Goal: Check status

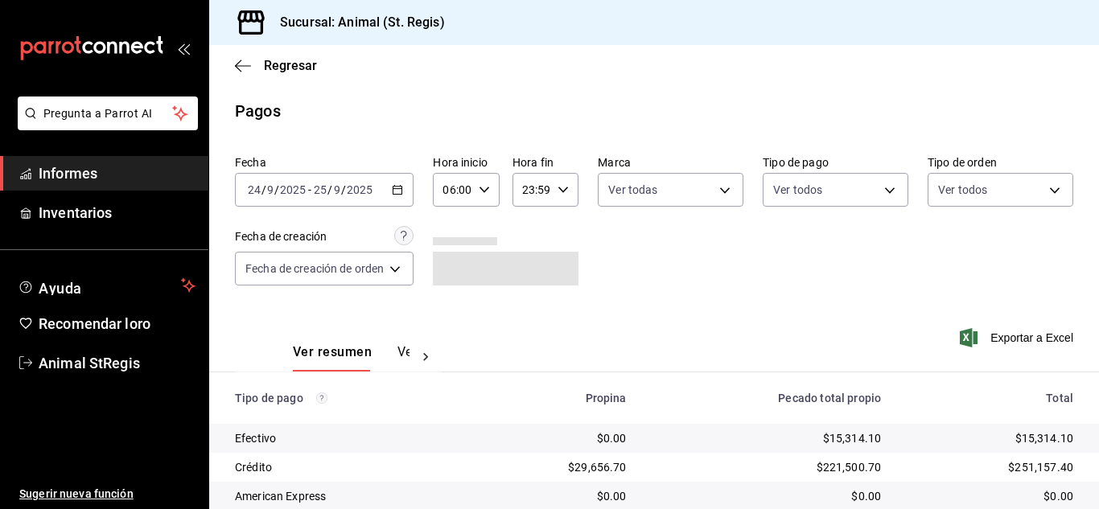
click at [398, 187] on \(Stroke\) "button" at bounding box center [398, 190] width 10 height 9
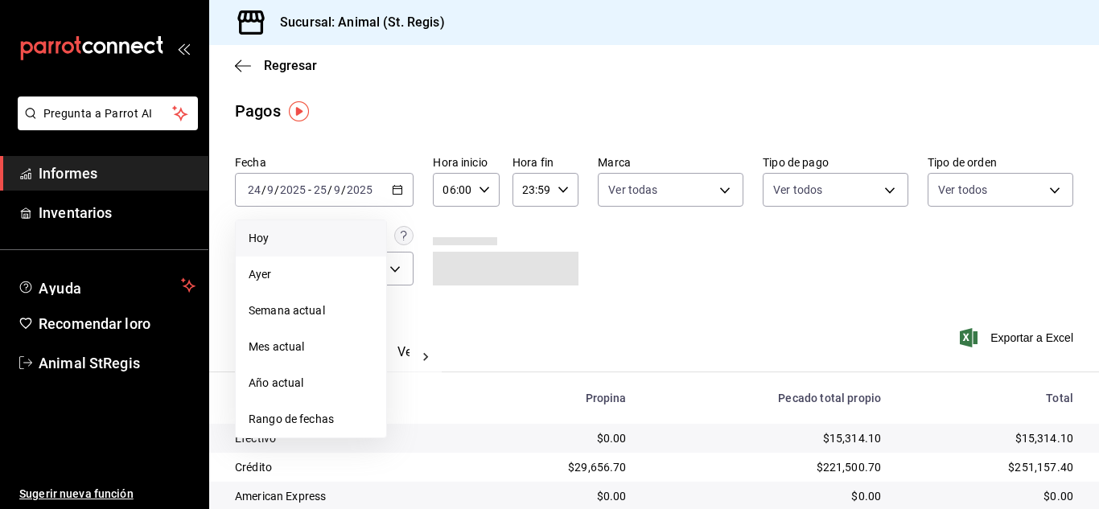
click at [278, 244] on span "Hoy" at bounding box center [311, 238] width 125 height 17
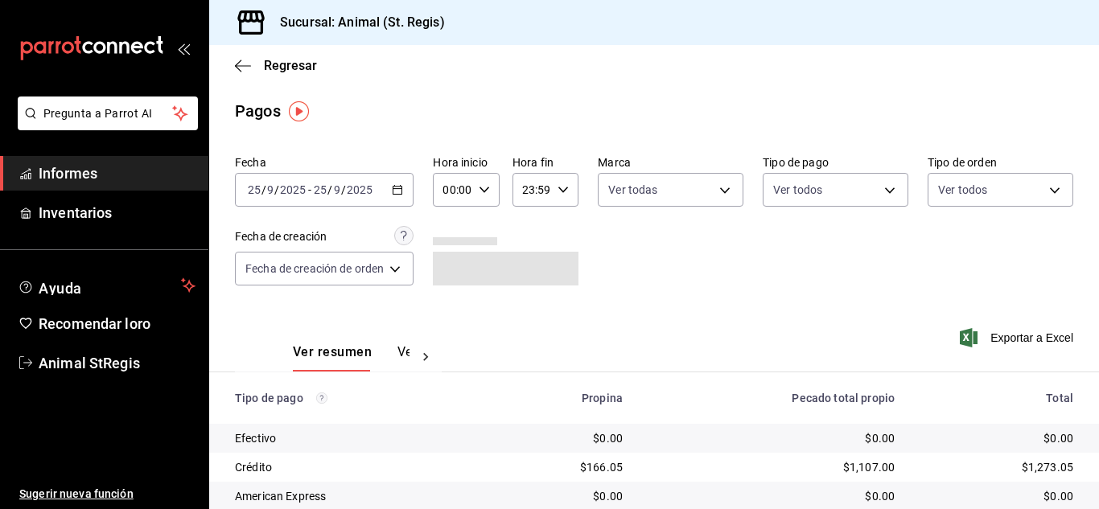
click at [641, 244] on div "Fecha [DATE] [DATE] - [DATE] [DATE] Hora inicio 00:00 Hora inicio Hora fin 23:5…" at bounding box center [654, 227] width 838 height 156
click at [459, 195] on input "00:00" at bounding box center [452, 190] width 39 height 32
click at [468, 264] on div "01" at bounding box center [484, 269] width 32 height 39
click at [511, 263] on div at bounding box center [549, 254] width 1099 height 509
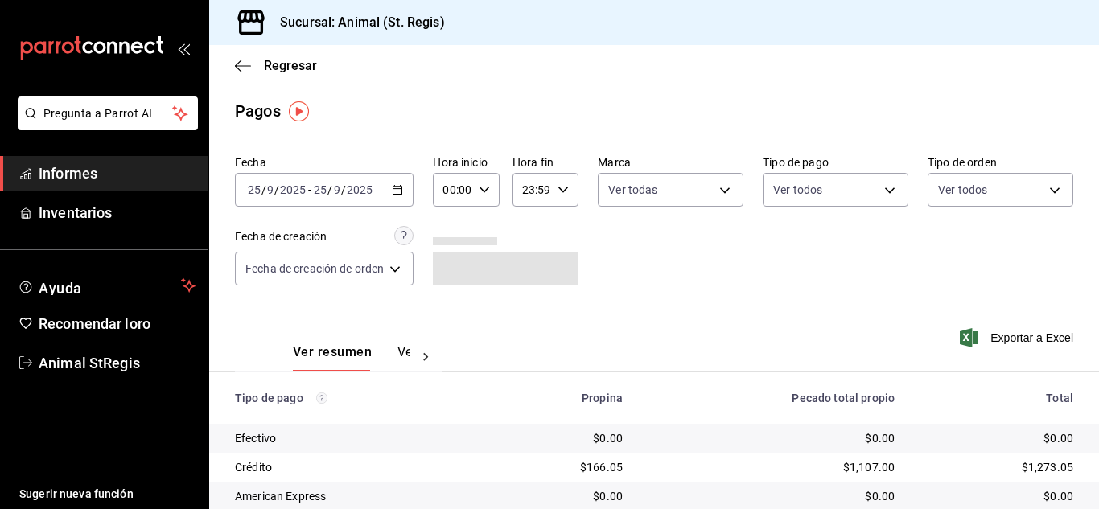
click at [480, 193] on icon "button" at bounding box center [484, 189] width 11 height 11
click at [450, 332] on button "07" at bounding box center [452, 340] width 26 height 32
type input "07:00"
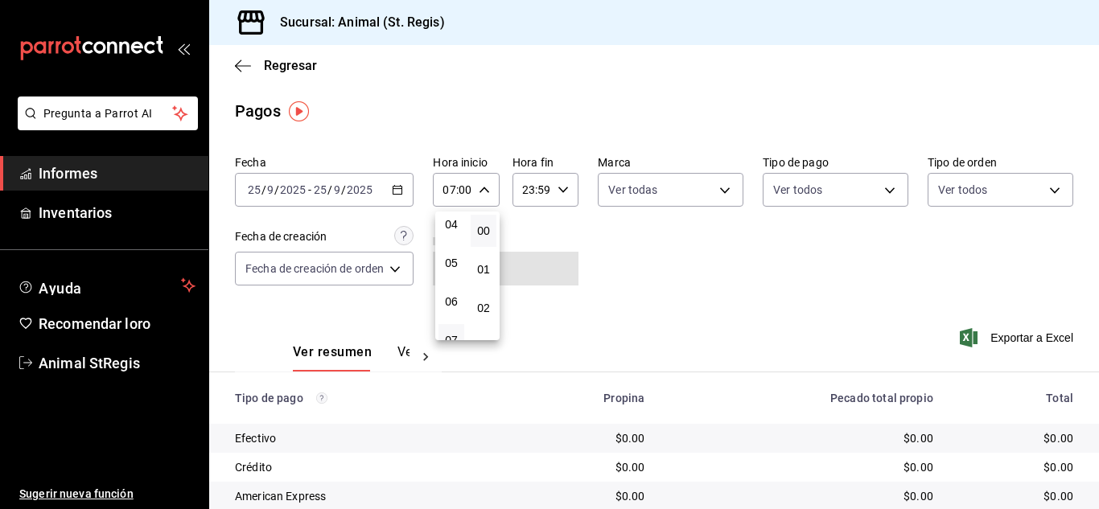
click at [668, 274] on div at bounding box center [549, 254] width 1099 height 509
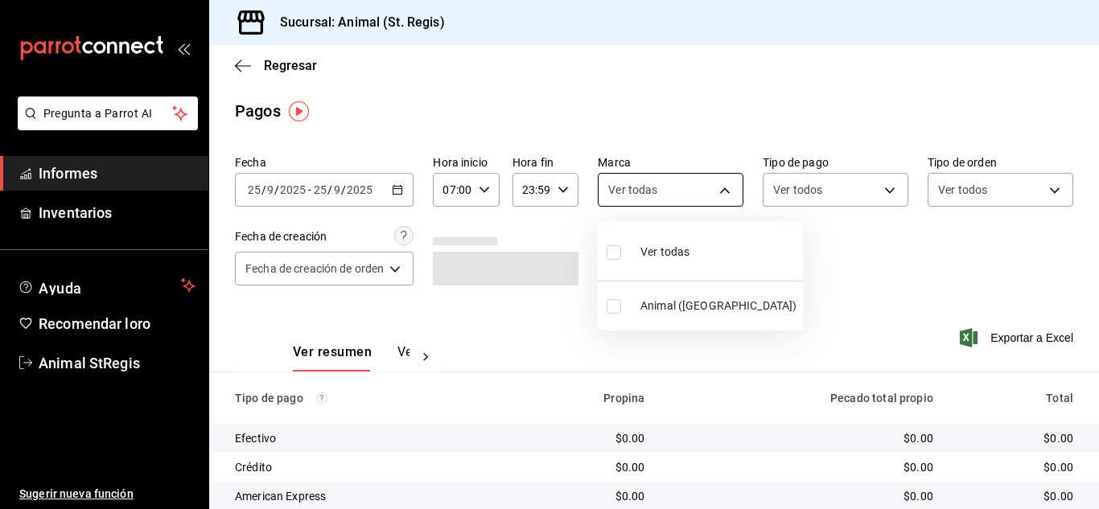
click at [672, 201] on body "Pregunta a Parrot AI Informes Inventarios Ayuda Recomendar loro Animal StRegis …" at bounding box center [549, 254] width 1099 height 509
drag, startPoint x: 606, startPoint y: 254, endPoint x: 619, endPoint y: 254, distance: 12.9
click at [608, 254] on li "Ver todas" at bounding box center [700, 250] width 206 height 47
type input "3f39fcdc-c8c4-4fff-883a-47b345d9391c"
checkbox input "true"
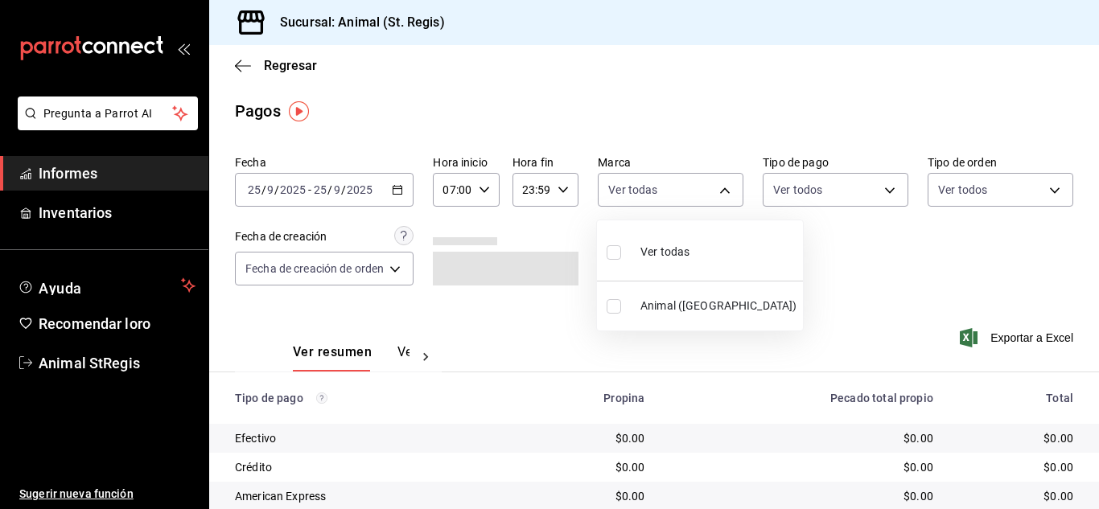
checkbox input "true"
click at [790, 237] on div at bounding box center [549, 254] width 1099 height 509
click at [791, 203] on body "Pregunta a Parrot AI Informes Inventarios Ayuda Recomendar loro Animal StRegis …" at bounding box center [549, 254] width 1099 height 509
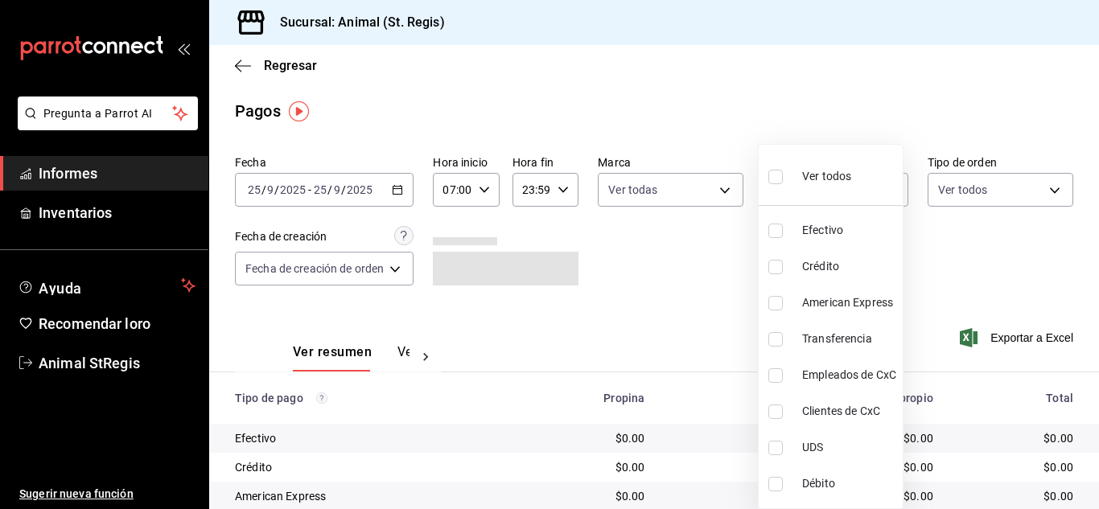
click at [768, 176] on li "Ver todos" at bounding box center [831, 174] width 144 height 47
type input "5a0f3365-d715-4940-adc4-656debb7822a,fc07b02b-84a7-4dba-9bff-98bba82b1290,ff2b0…"
checkbox input "true"
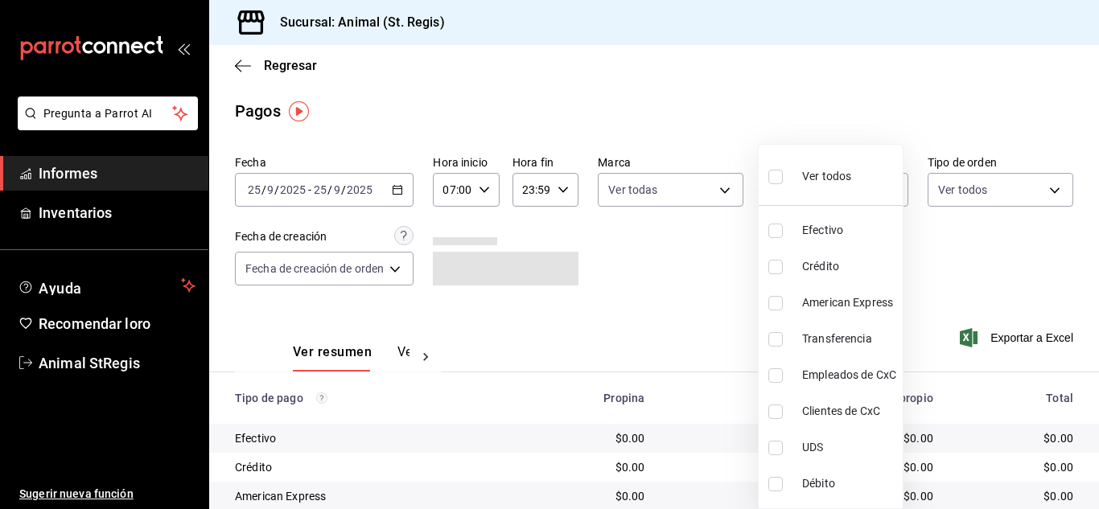
checkbox input "true"
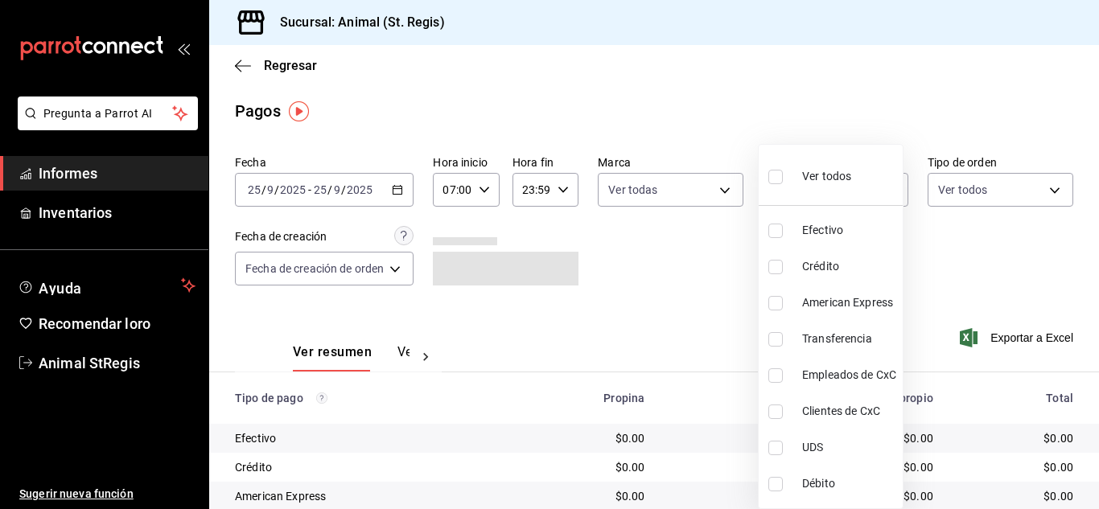
checkbox input "true"
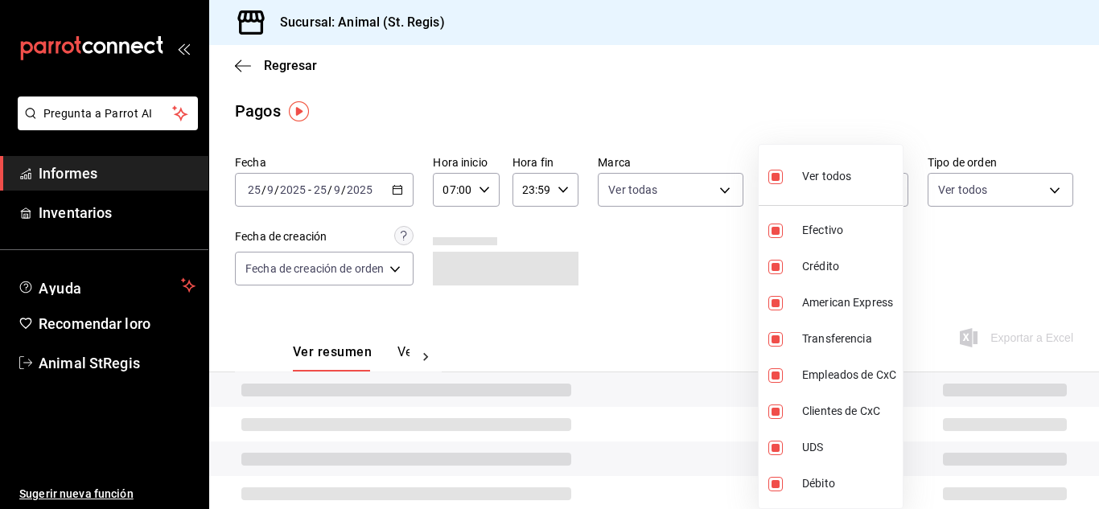
click at [728, 120] on div at bounding box center [549, 254] width 1099 height 509
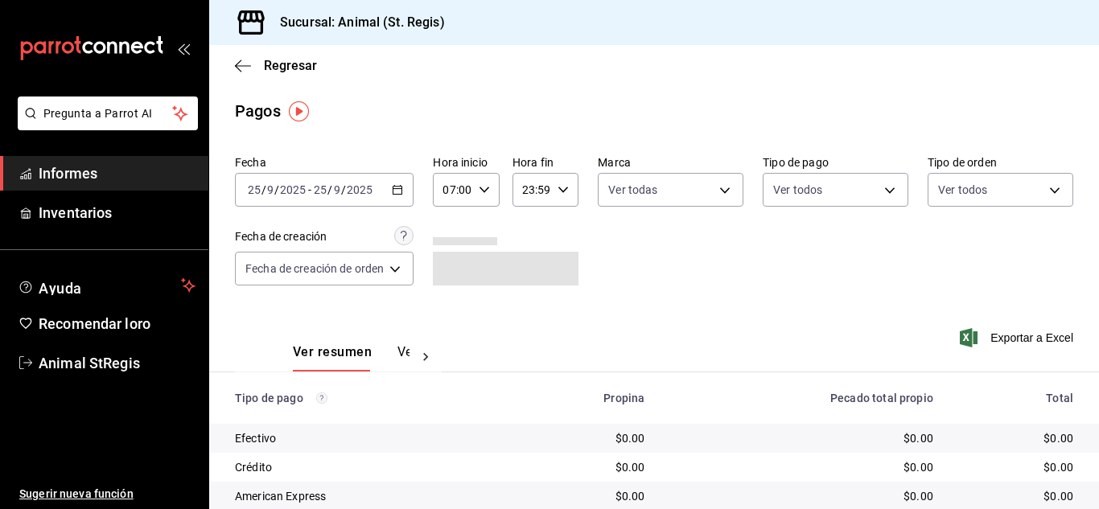
click at [717, 117] on div "Ver todos Efectivo Crédito American Express Transferencia Empleados de CxC Clie…" at bounding box center [549, 254] width 1099 height 509
